Goal: Transaction & Acquisition: Purchase product/service

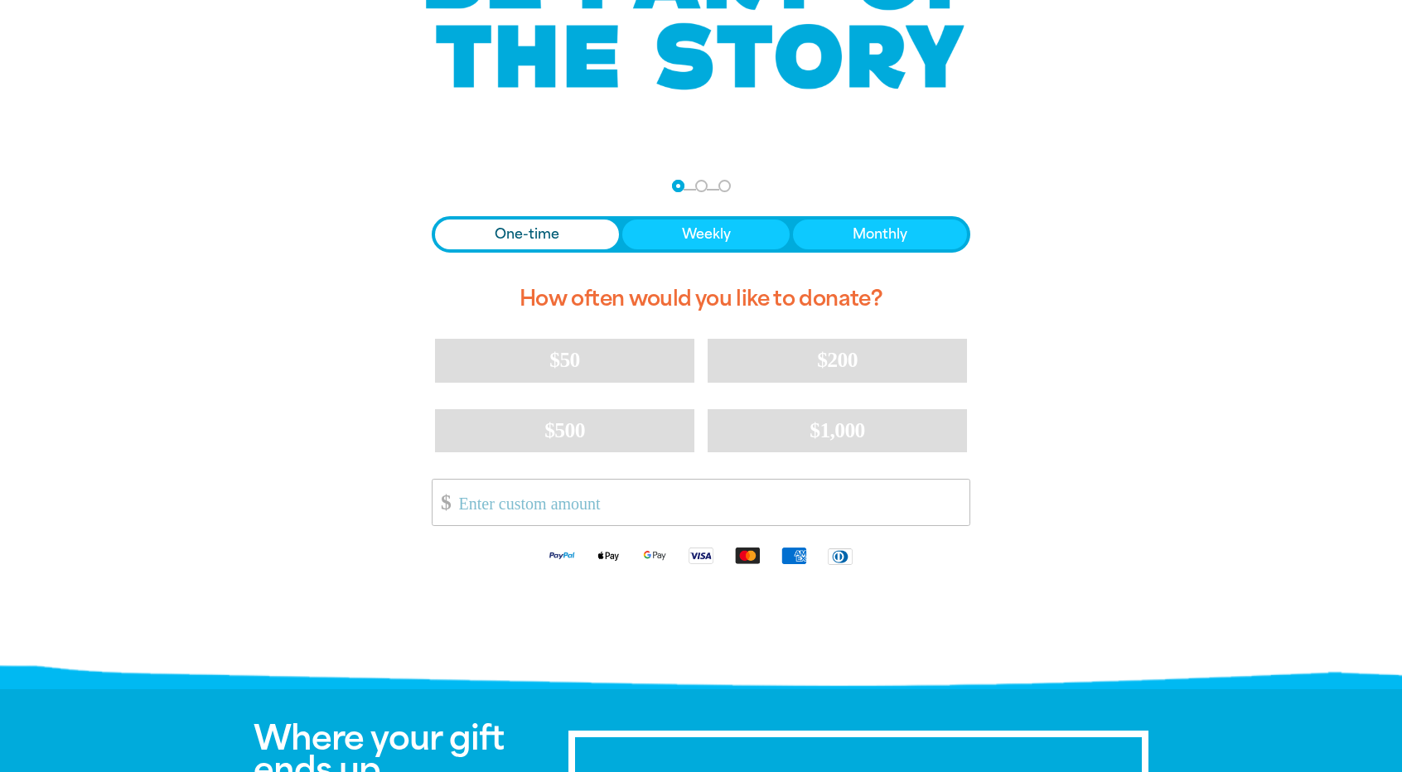
scroll to position [78, 0]
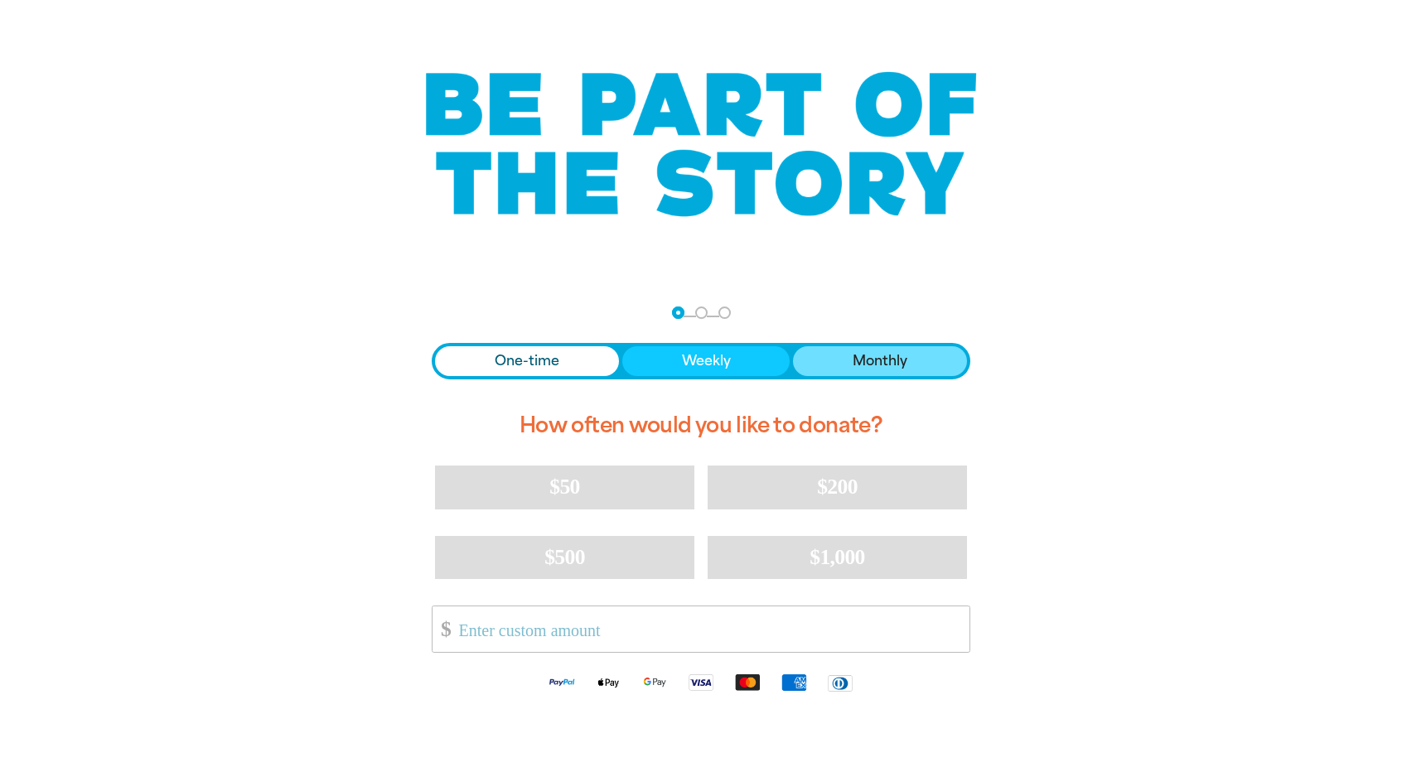
click at [867, 362] on span "Monthly" at bounding box center [880, 361] width 55 height 20
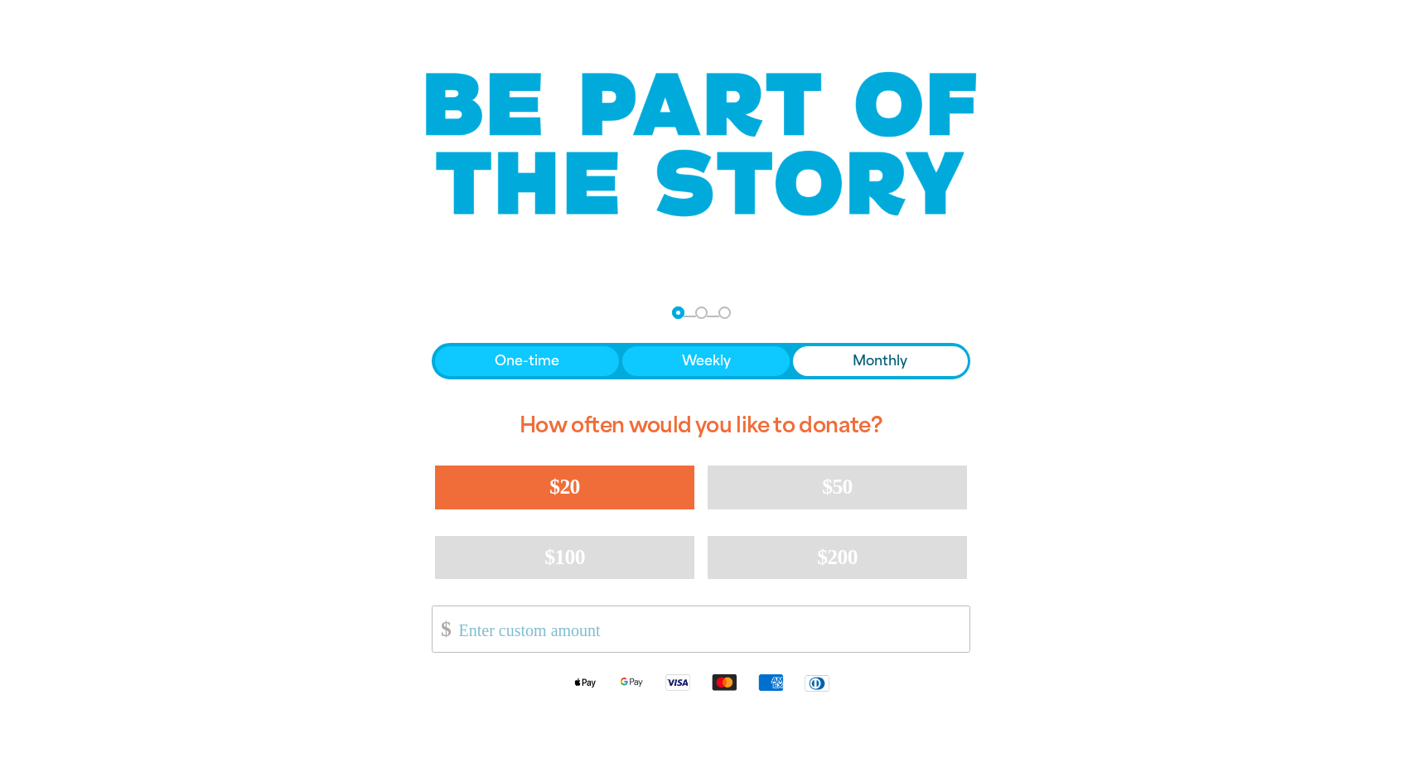
click at [552, 485] on span "$20" at bounding box center [564, 487] width 30 height 24
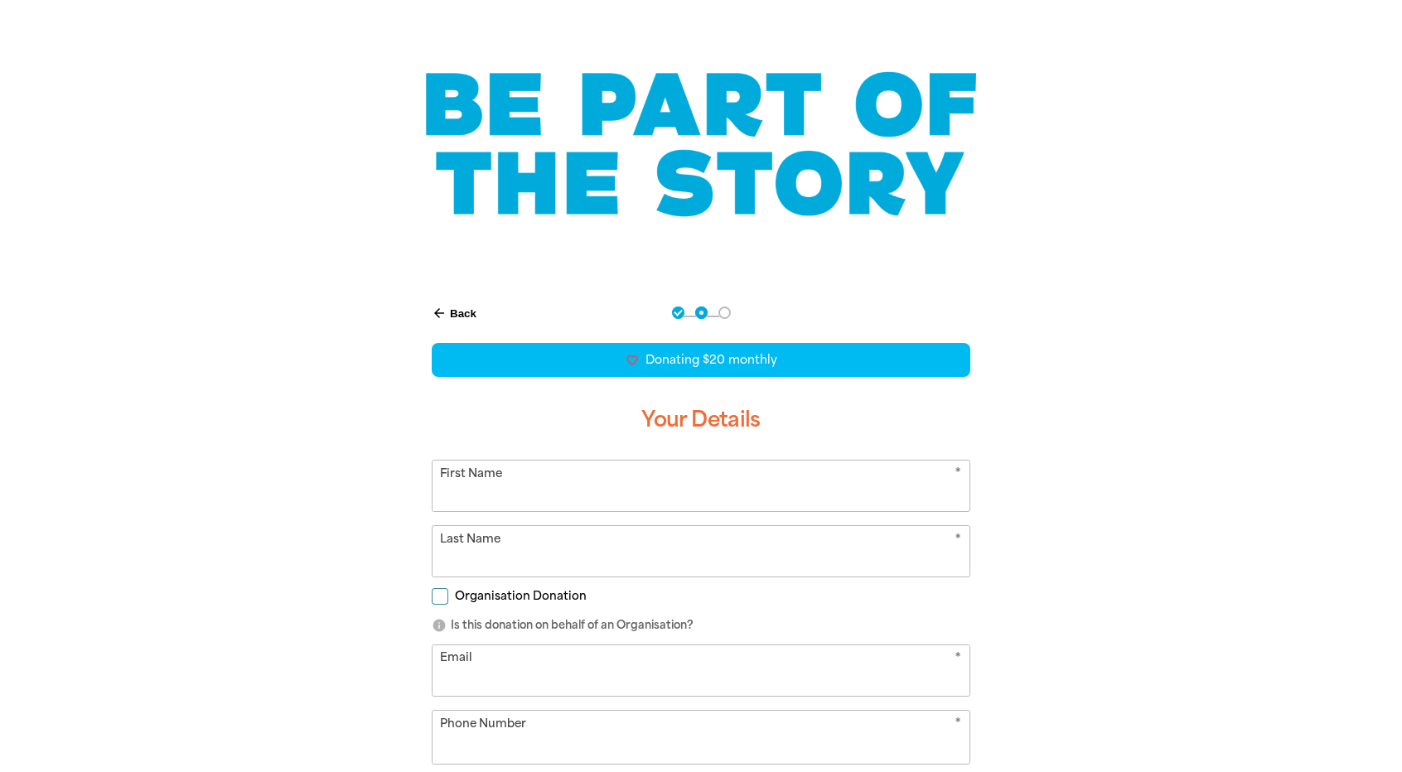
select select "AU"
click at [534, 485] on input "First Name" at bounding box center [700, 486] width 537 height 51
type input "[PERSON_NAME]"
click at [558, 556] on input "Last Name" at bounding box center [700, 551] width 537 height 51
type input "Fry"
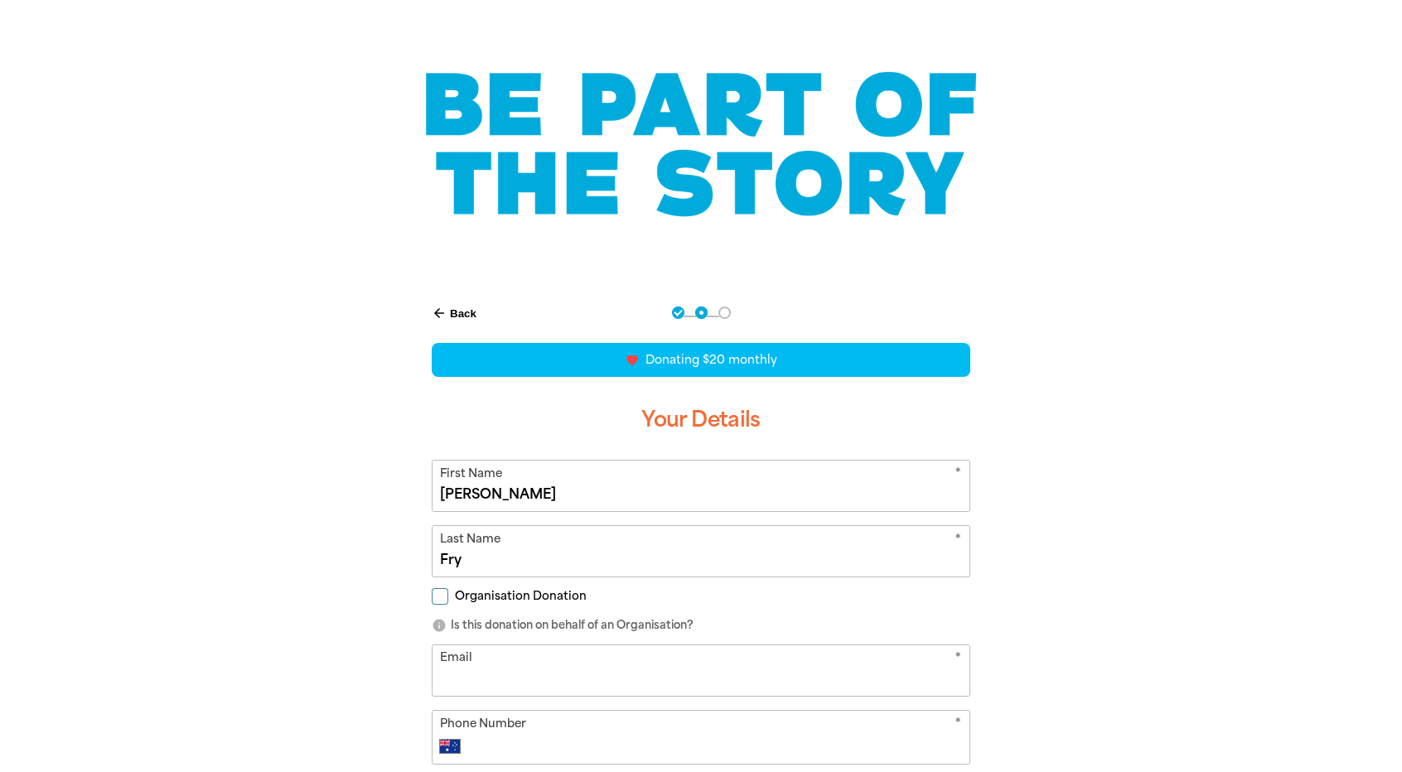
click at [524, 660] on input "Email" at bounding box center [700, 670] width 537 height 51
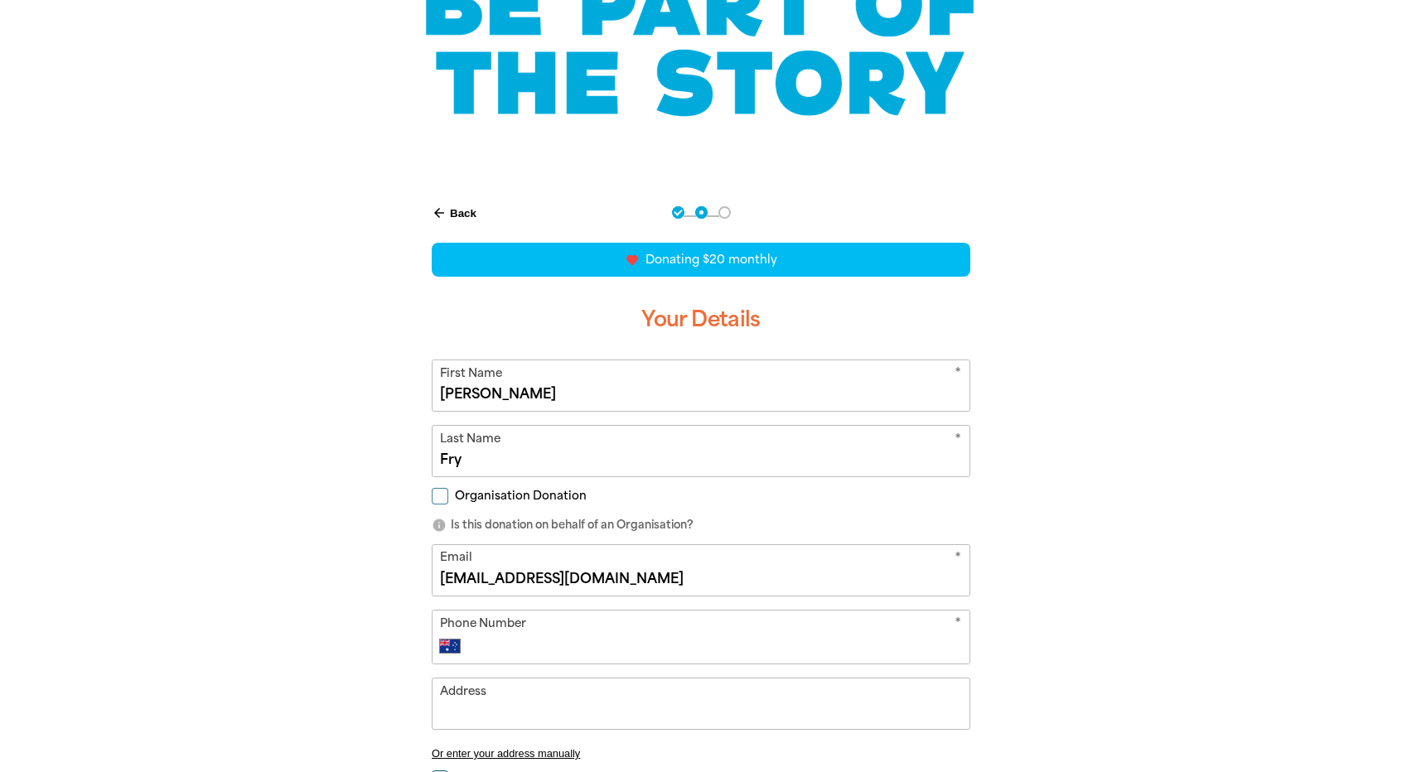
scroll to position [326, 0]
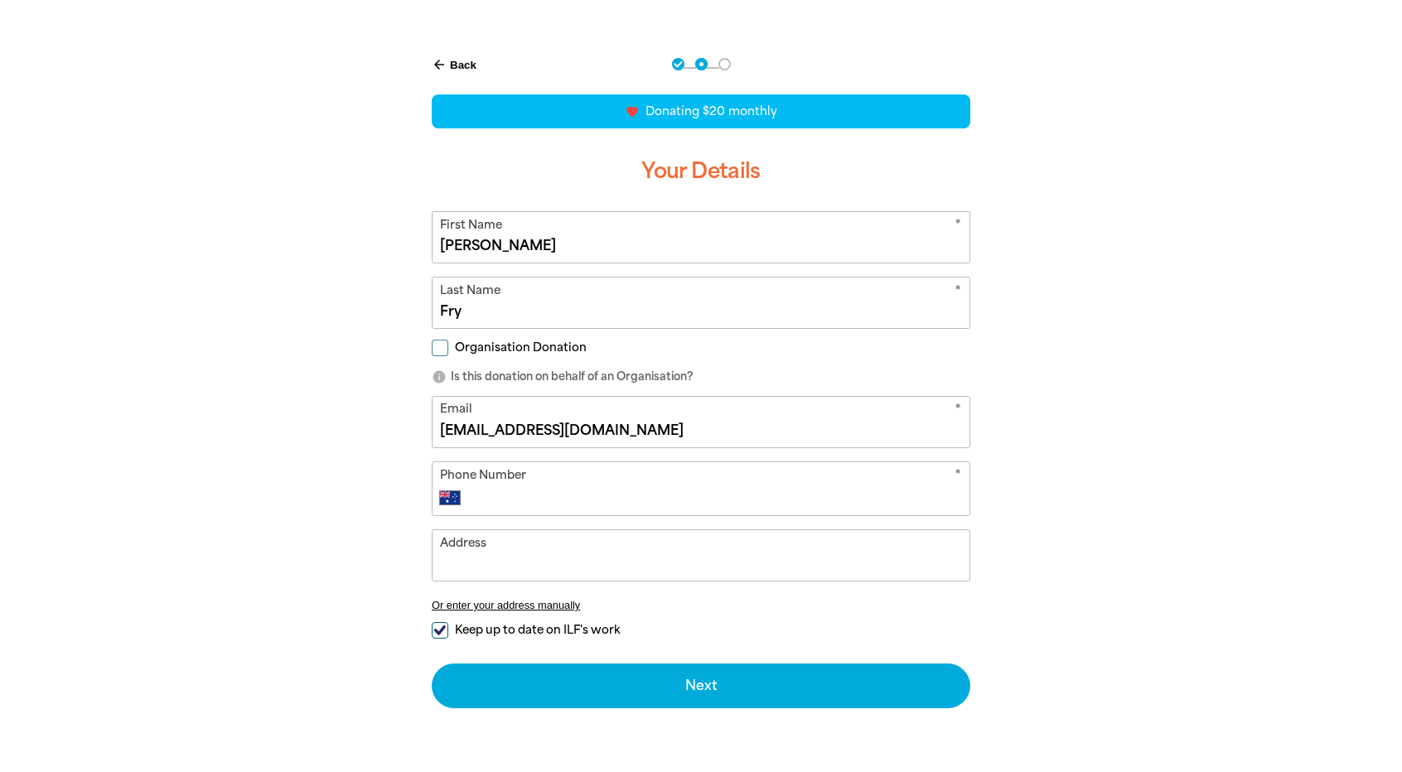
type input "[EMAIL_ADDRESS][DOMAIN_NAME]"
click at [512, 500] on input "Phone Number" at bounding box center [718, 498] width 490 height 20
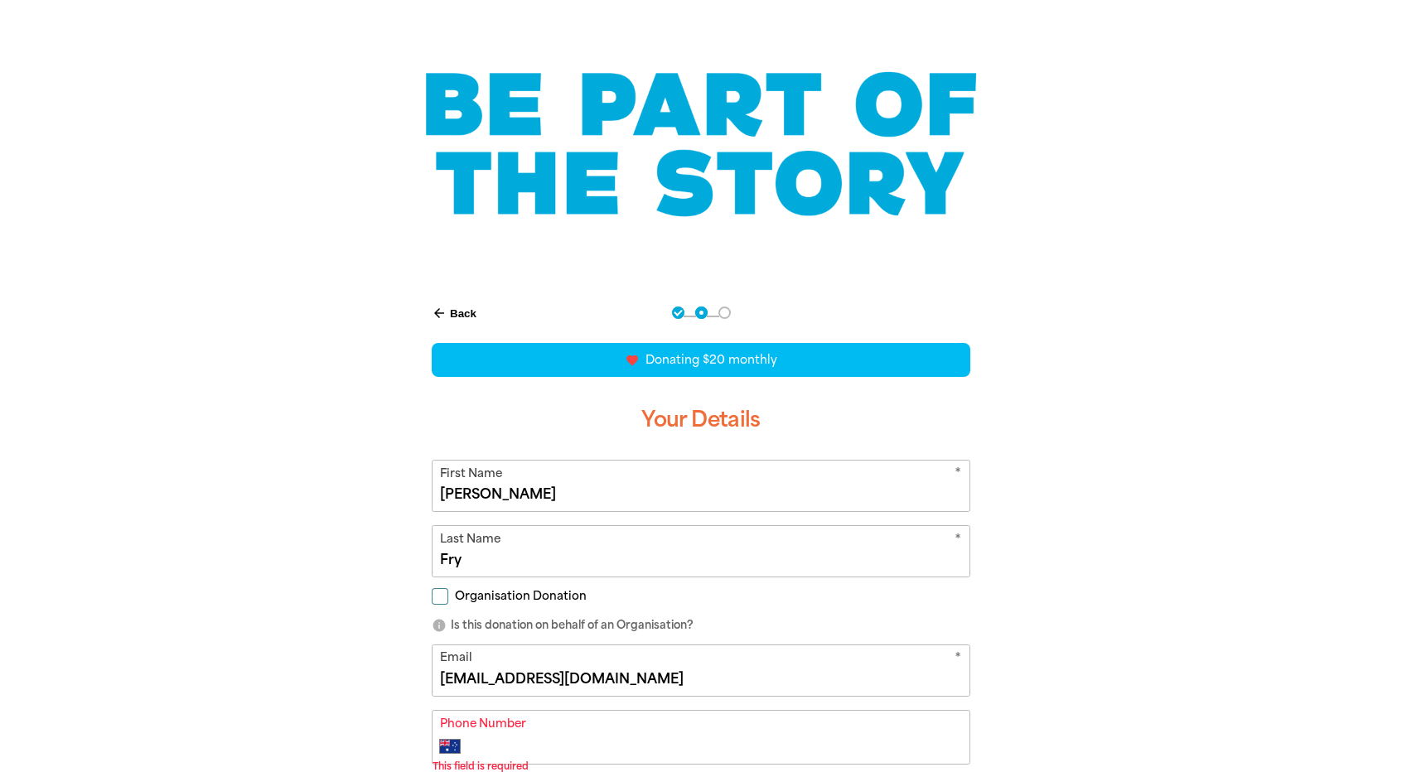
click at [452, 308] on button "arrow_back Back" at bounding box center [454, 313] width 58 height 28
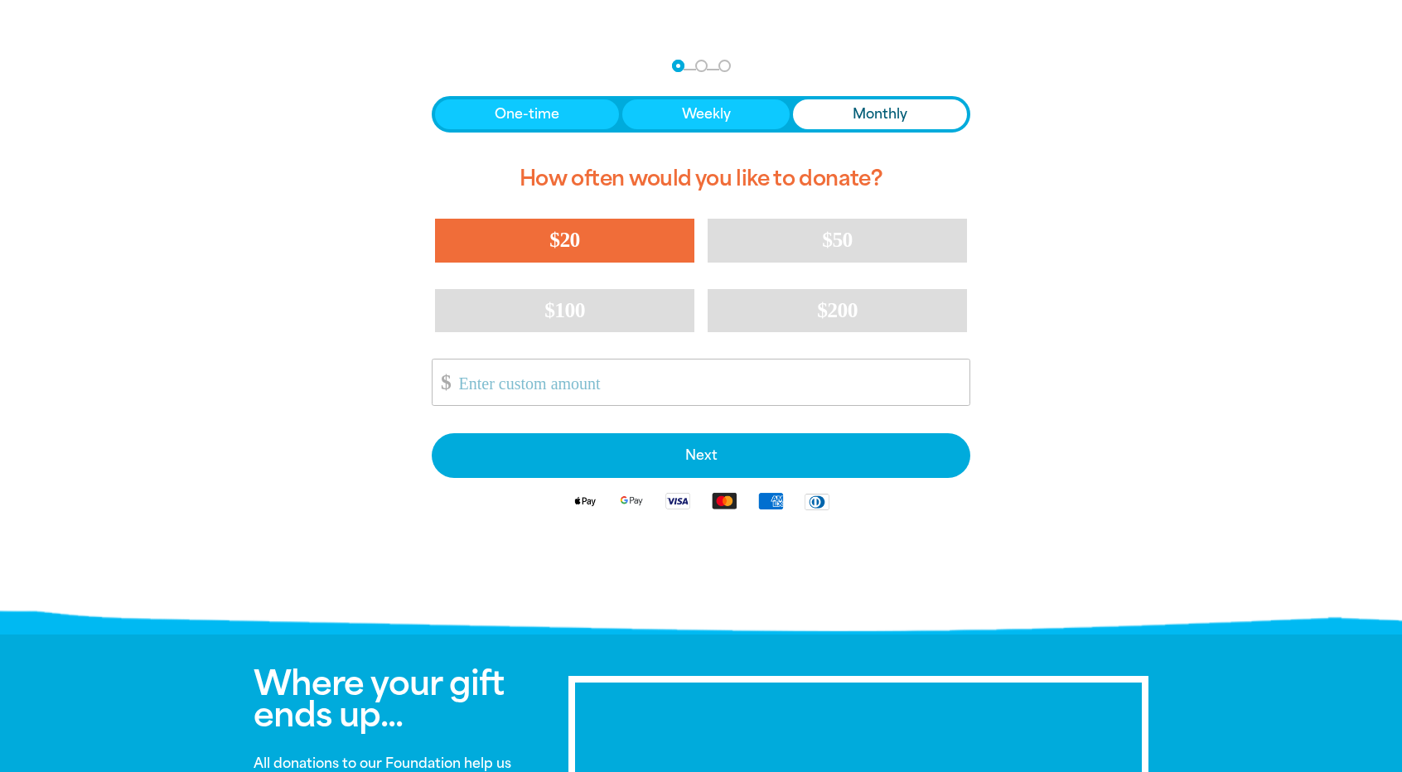
scroll to position [326, 0]
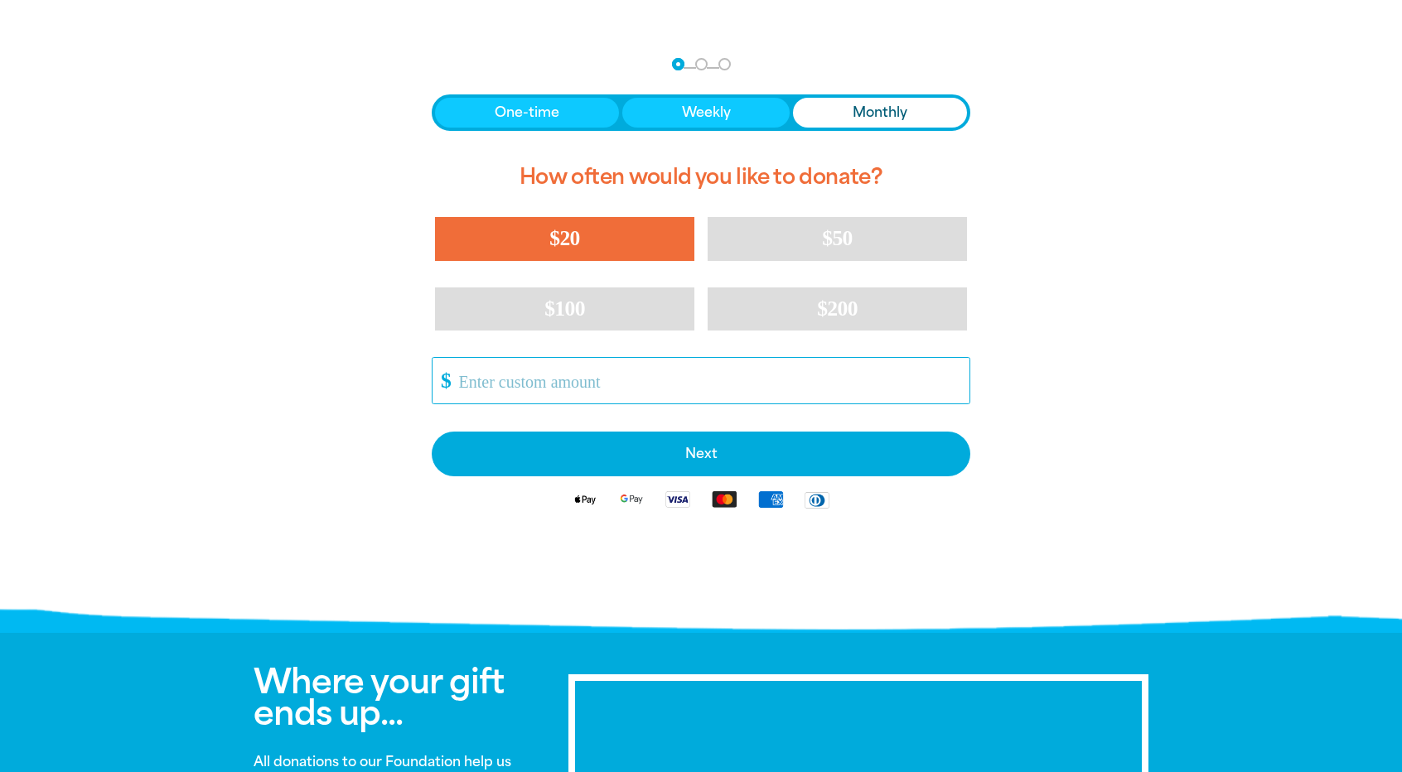
click at [520, 381] on input "Other Amount" at bounding box center [708, 381] width 522 height 46
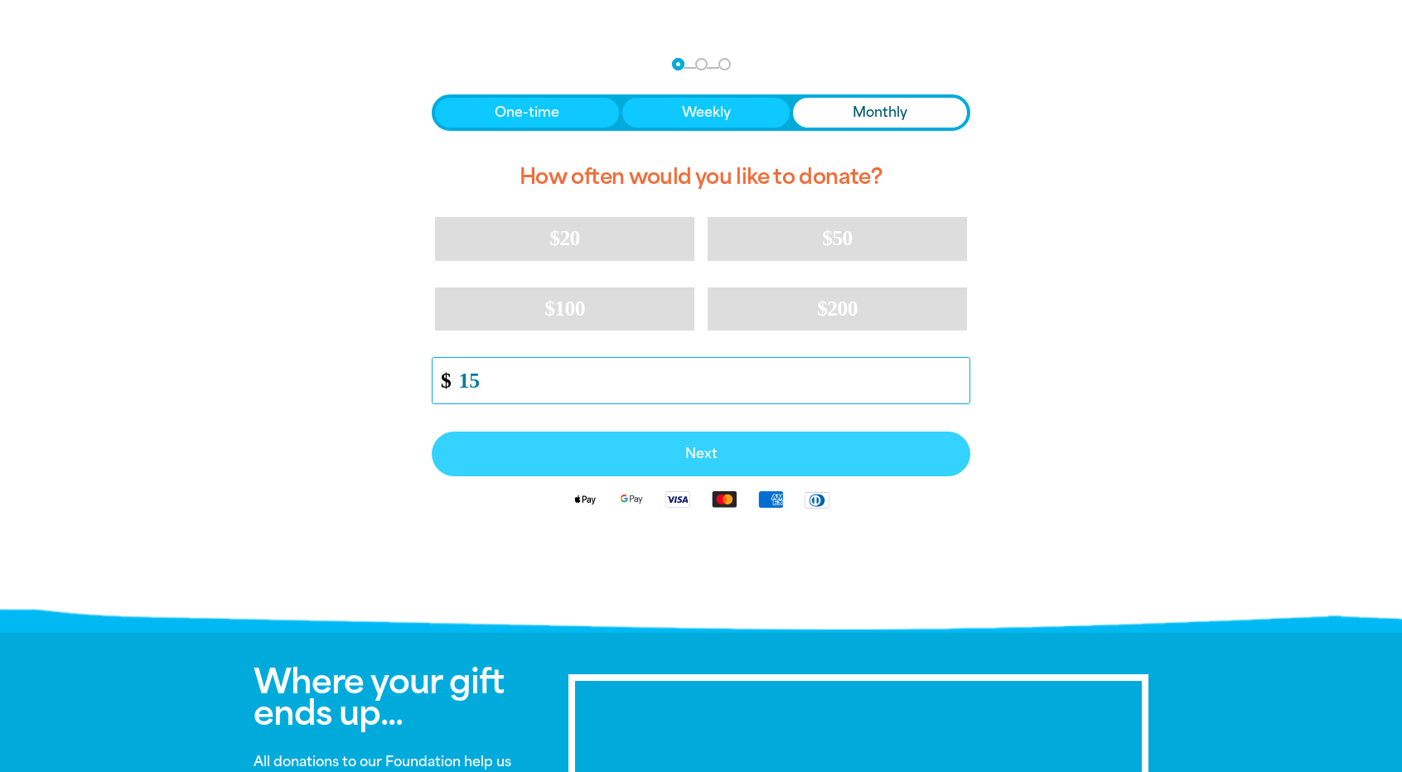
type input "15"
click at [707, 448] on span "Next" at bounding box center [701, 453] width 502 height 13
select select "AU"
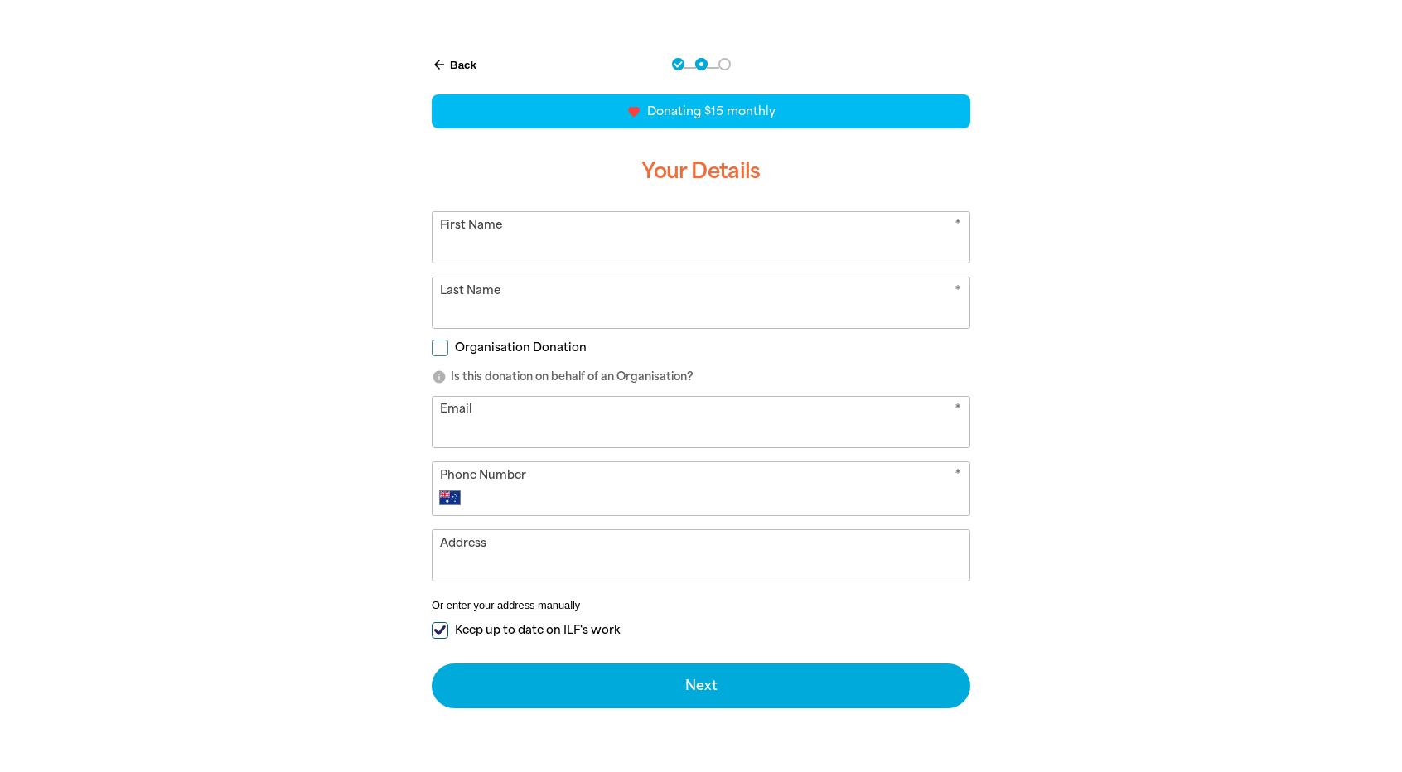
click at [494, 244] on input "First Name" at bounding box center [700, 237] width 537 height 51
type input "[PERSON_NAME]"
click at [459, 308] on input "Last Name" at bounding box center [700, 303] width 537 height 51
type input "Fry"
click at [470, 430] on input "Email" at bounding box center [700, 422] width 537 height 51
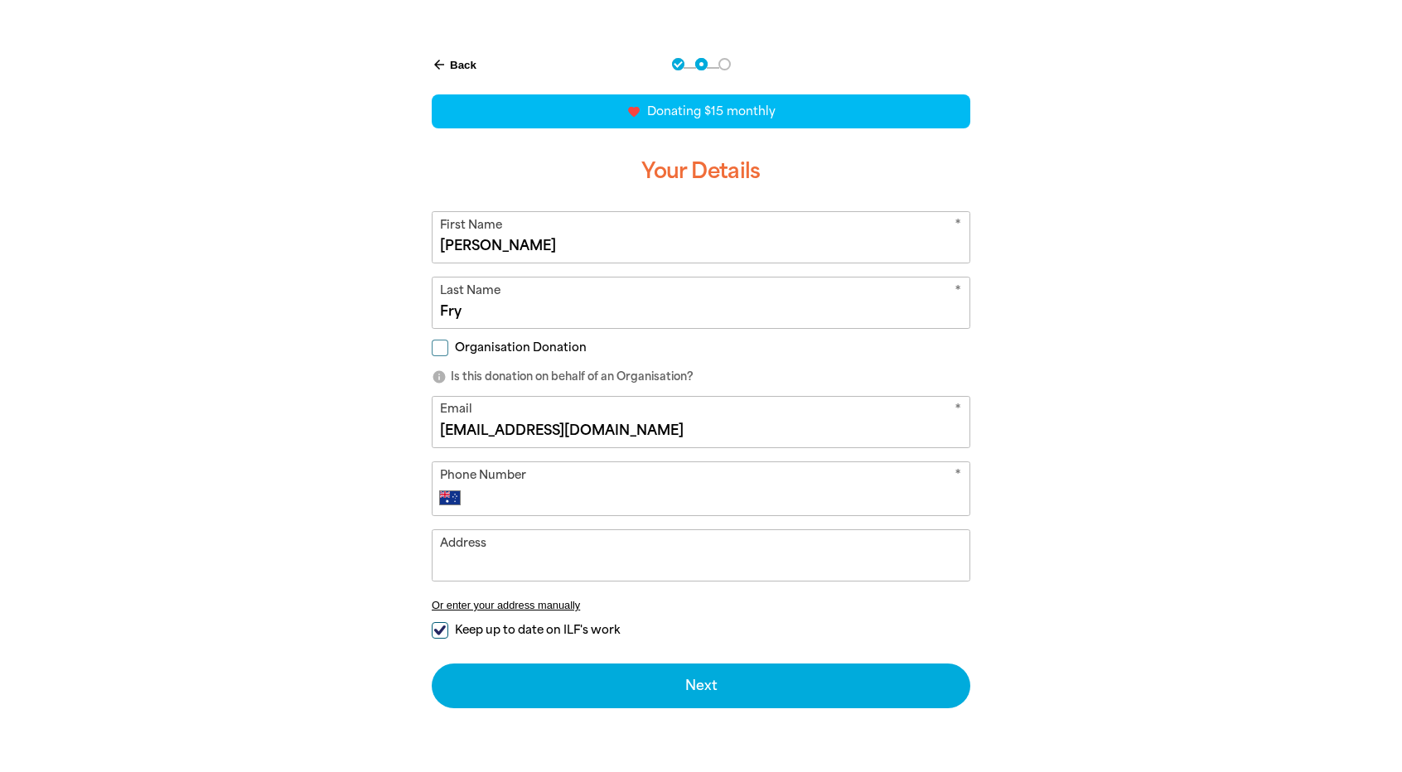
type input "[EMAIL_ADDRESS][DOMAIN_NAME]"
click at [501, 495] on input "Phone Number" at bounding box center [718, 498] width 490 height 20
type input "0428 367 033"
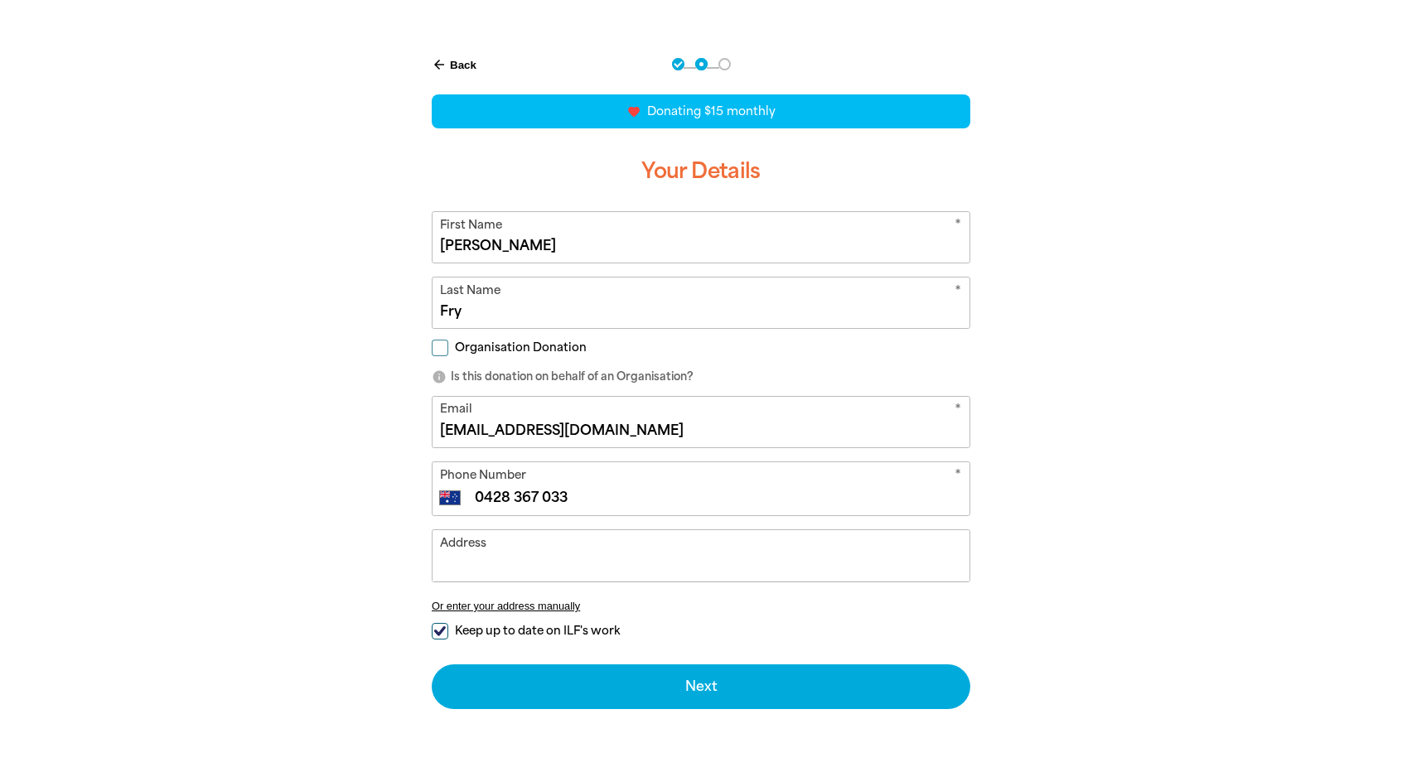
click at [492, 558] on input "Address" at bounding box center [700, 555] width 537 height 51
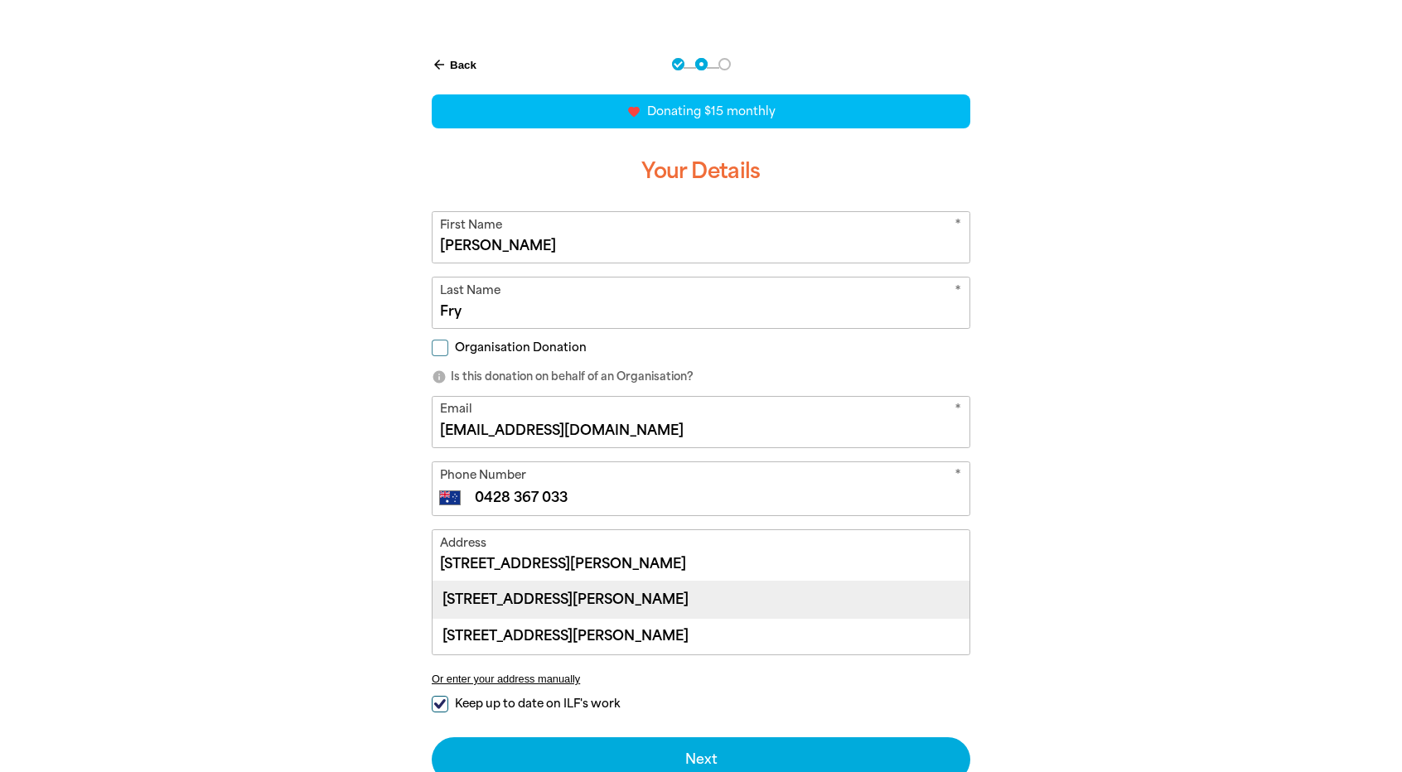
click at [504, 592] on div "[STREET_ADDRESS][PERSON_NAME]" at bounding box center [700, 600] width 537 height 36
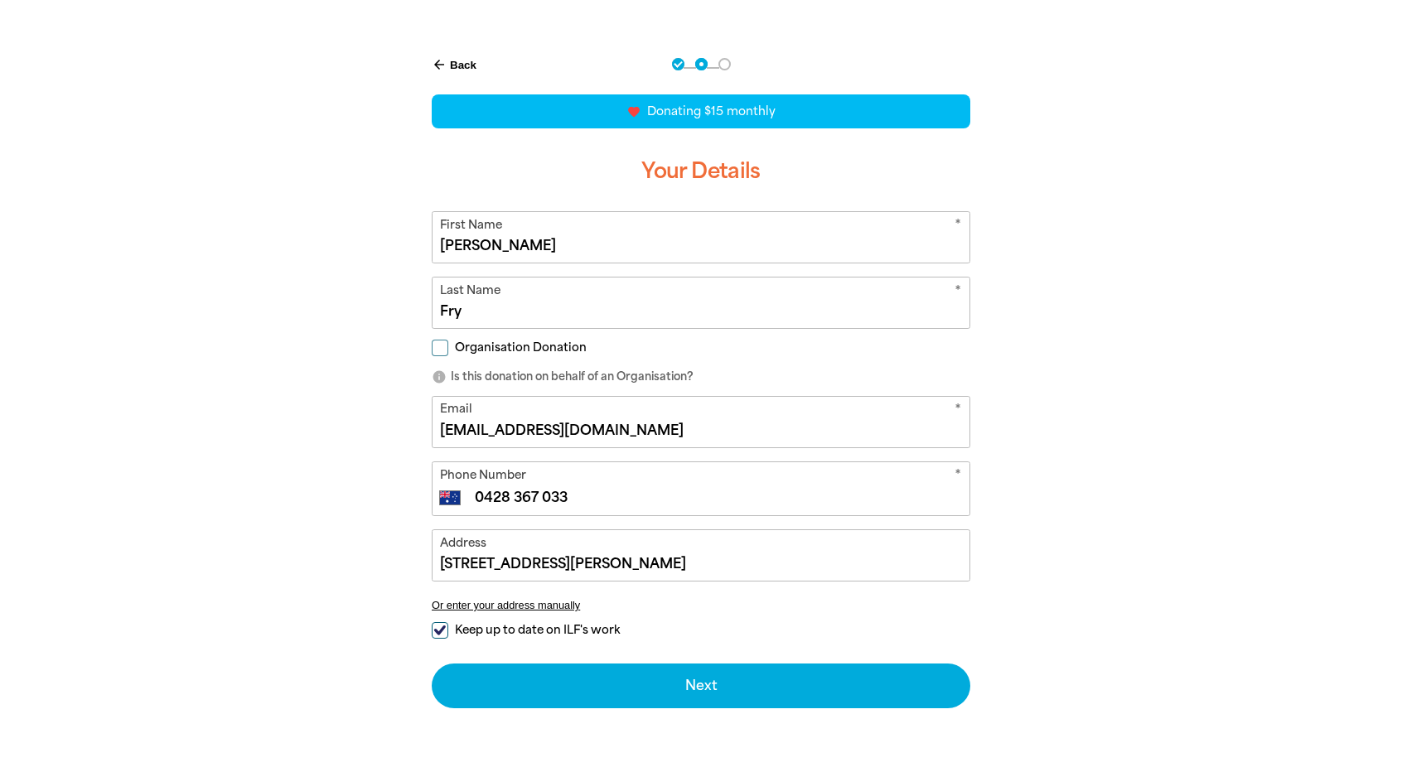
type input "[STREET_ADDRESS][PERSON_NAME]"
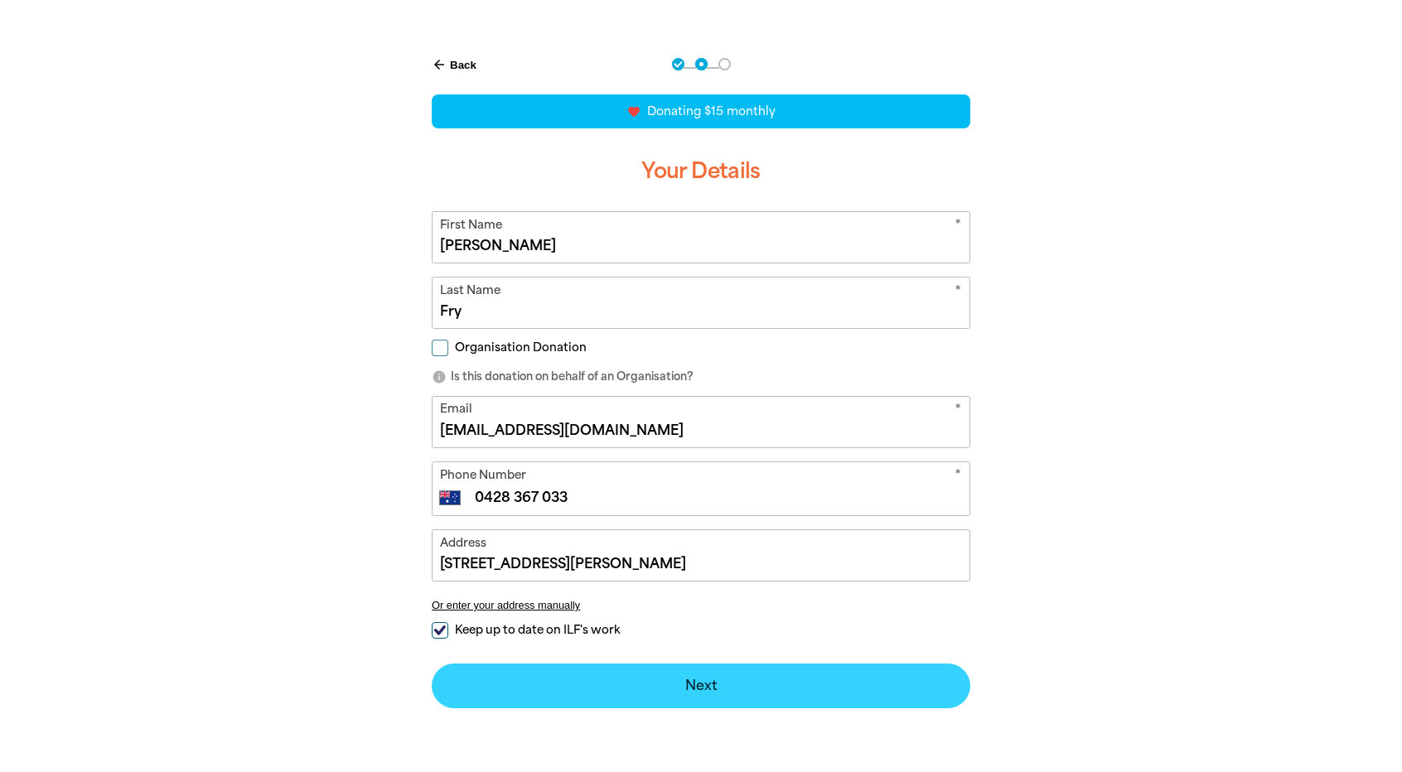
click at [698, 684] on button "Next chevron_right" at bounding box center [701, 686] width 539 height 45
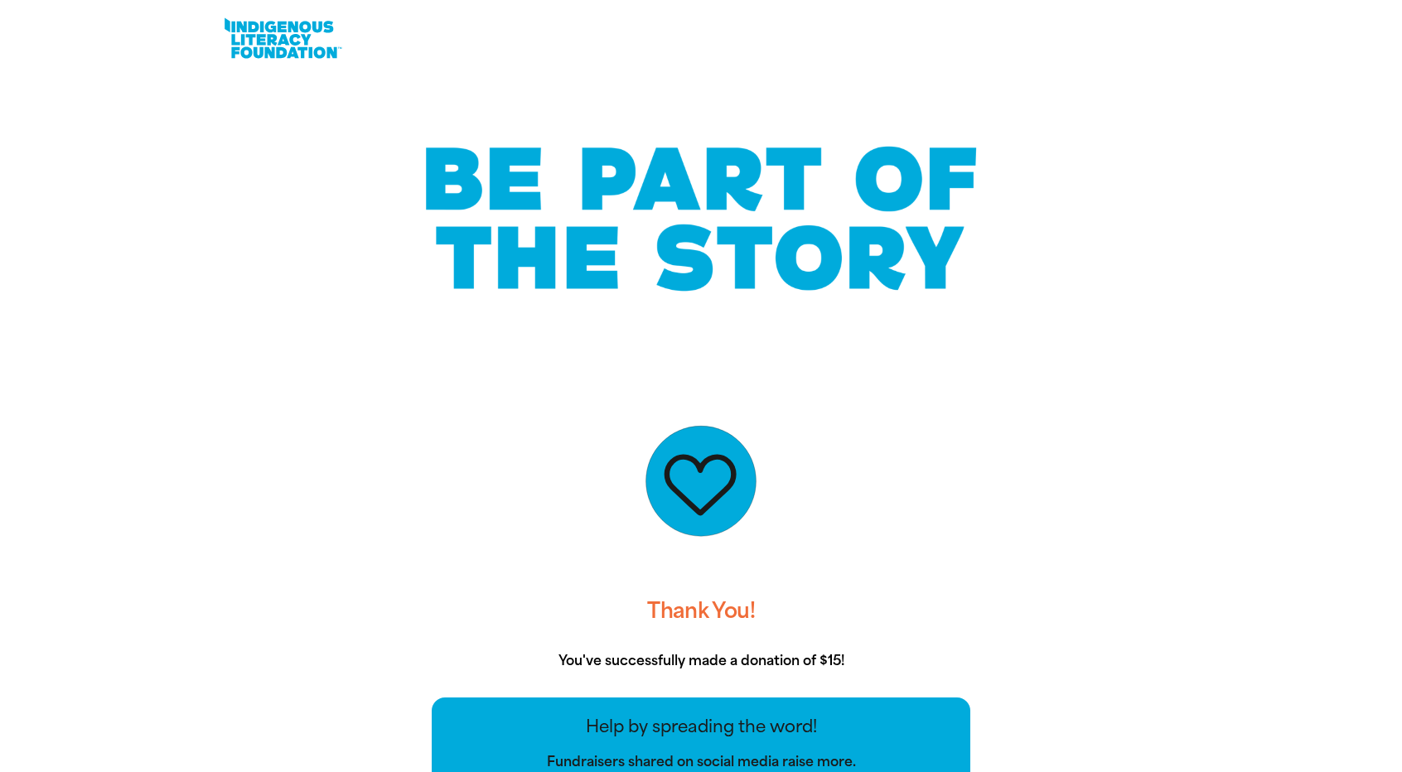
scroll to position [0, 0]
